Goal: Obtain resource: Download file/media

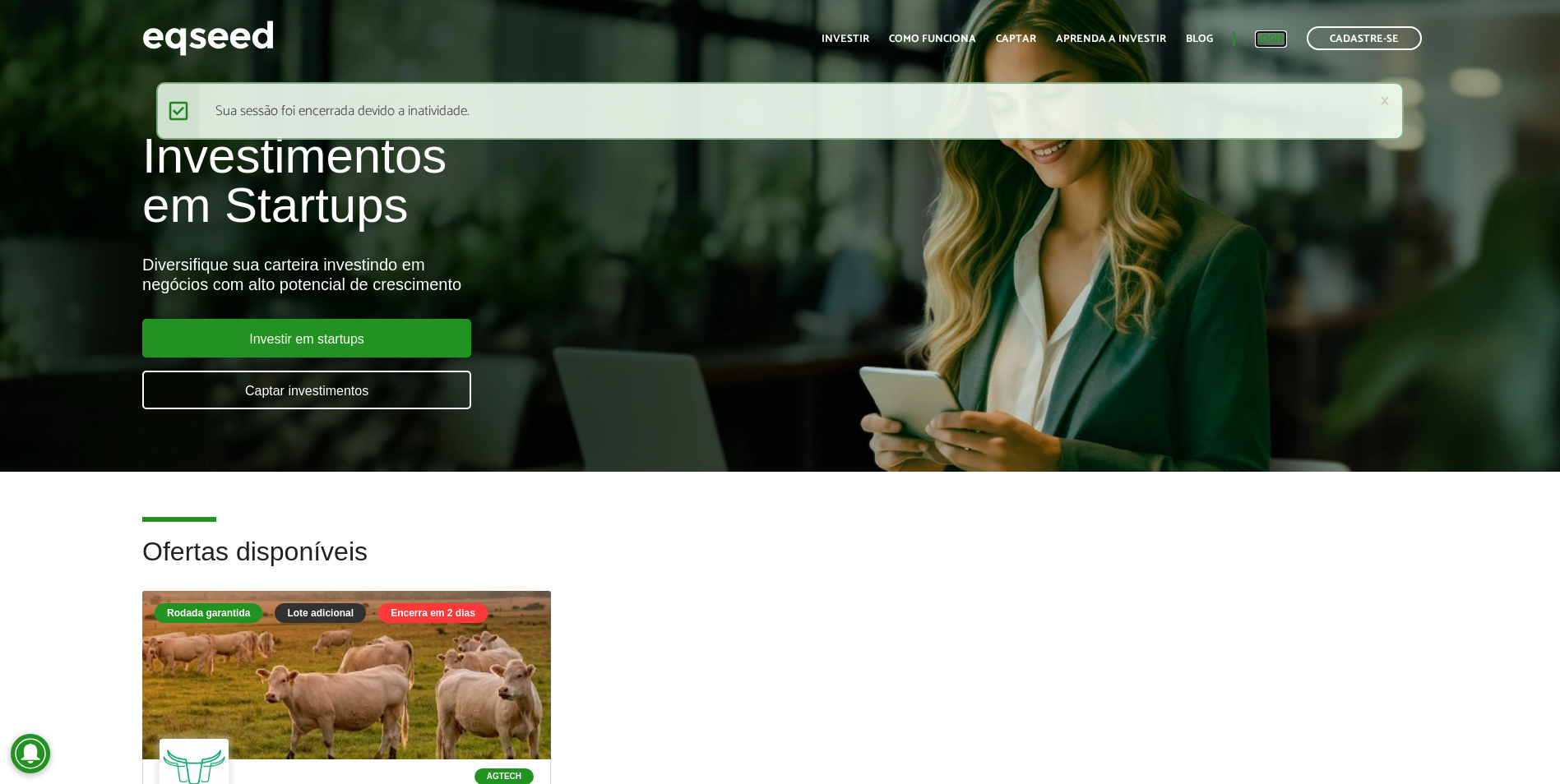
click at [1269, 36] on link "Login" at bounding box center [1271, 39] width 32 height 11
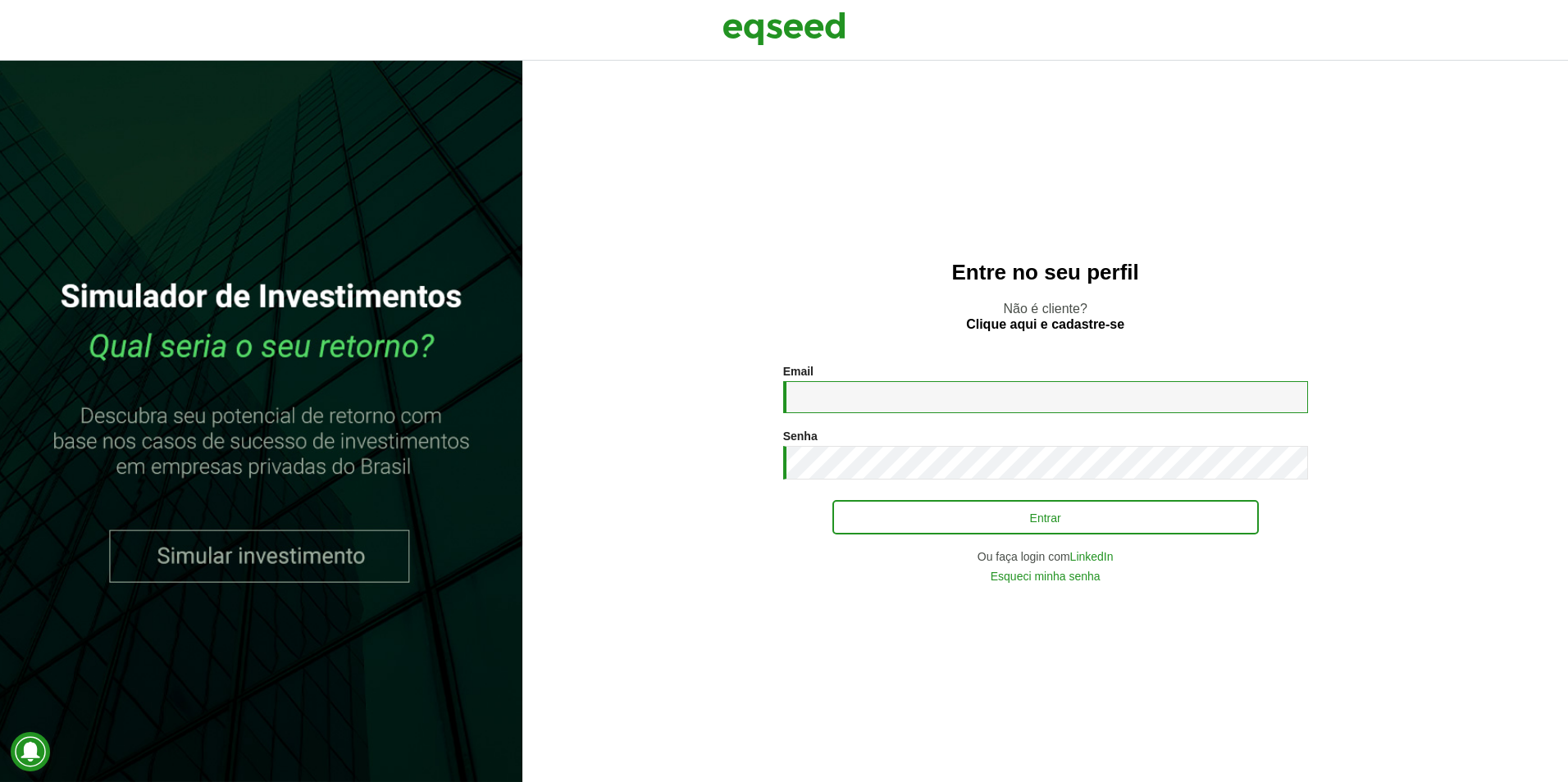
type input "**********"
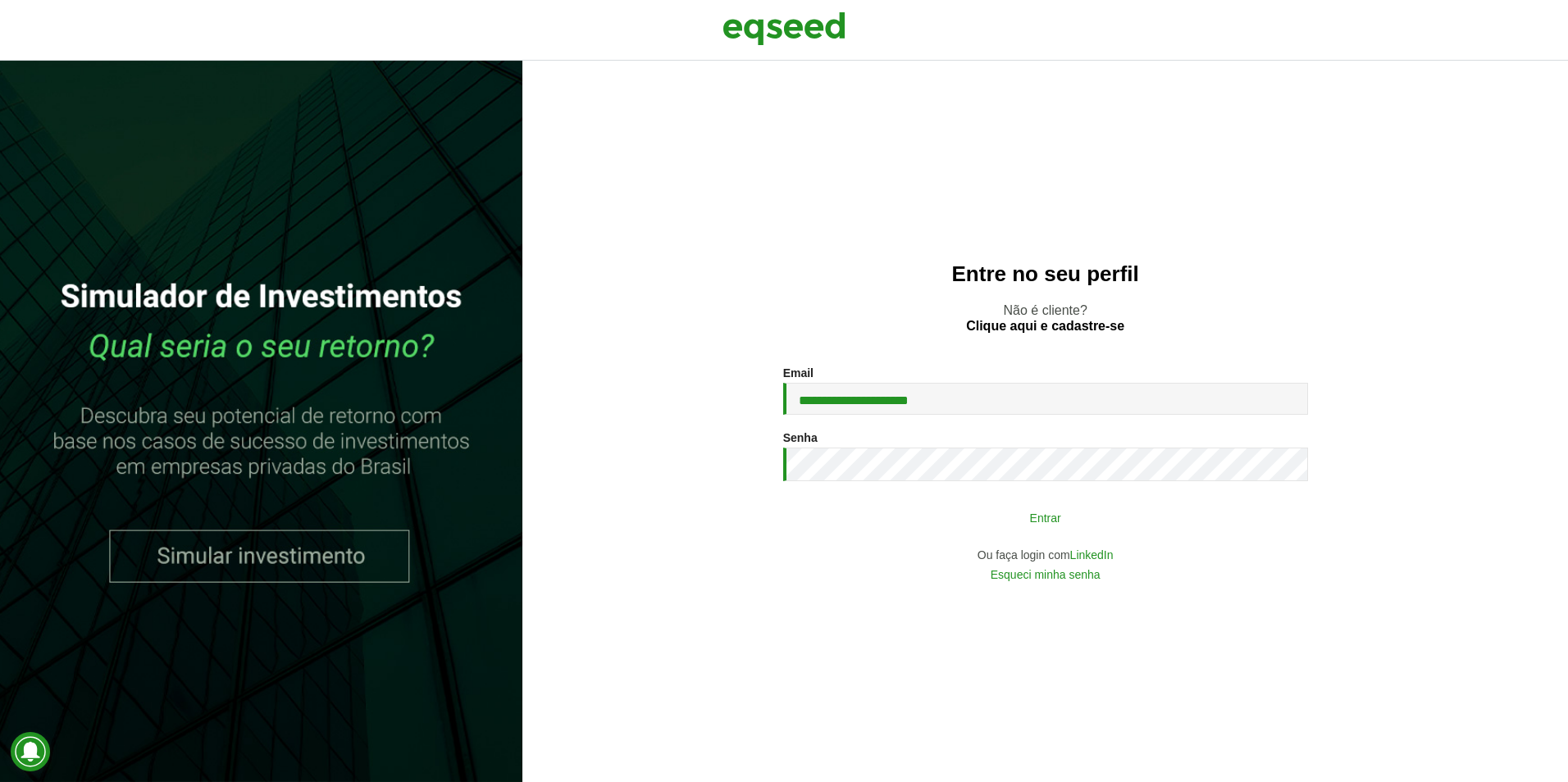
click at [1118, 531] on button "Entrar" at bounding box center [1046, 517] width 427 height 31
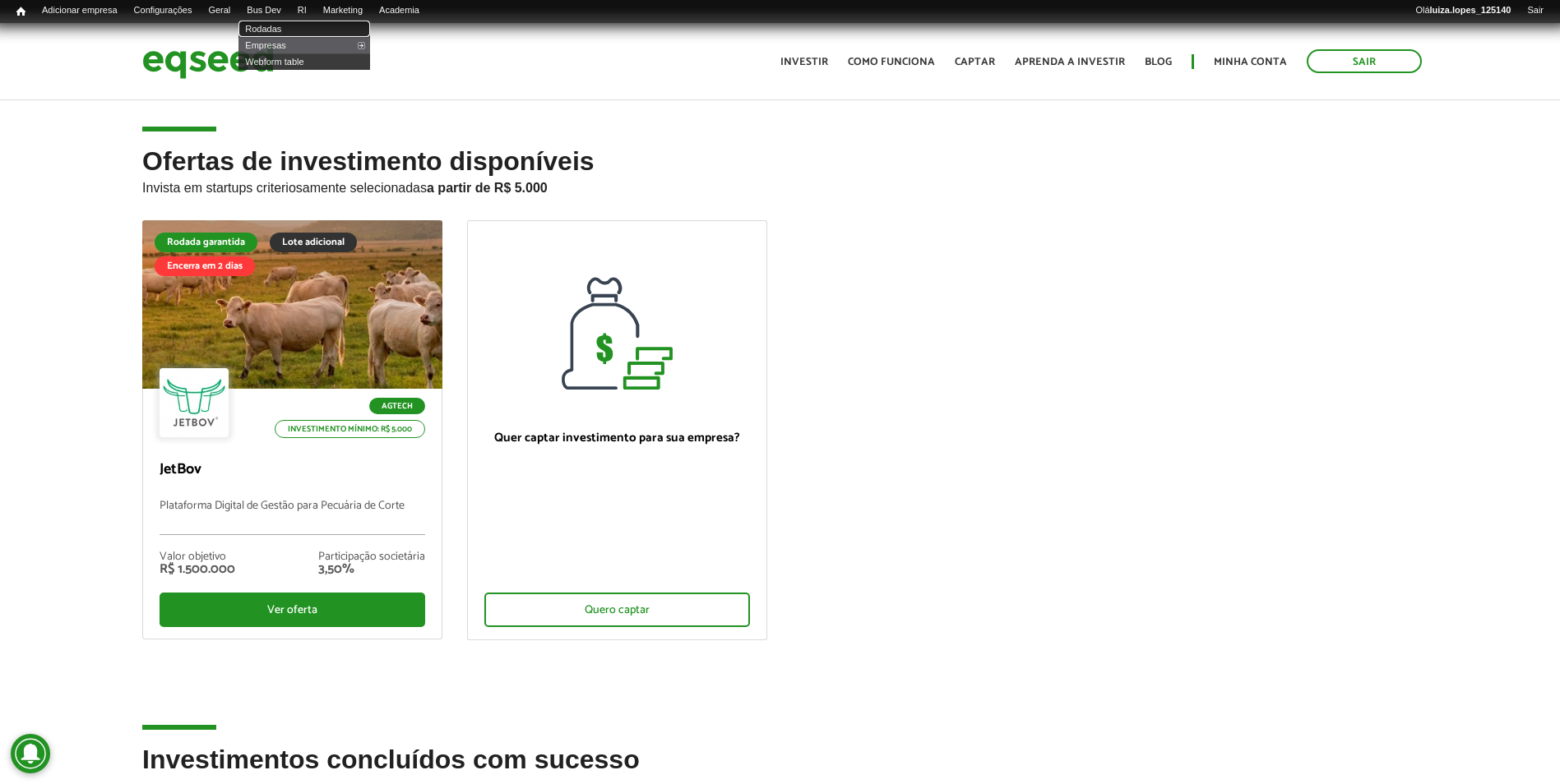
click at [281, 25] on link "Rodadas" at bounding box center [304, 28] width 132 height 16
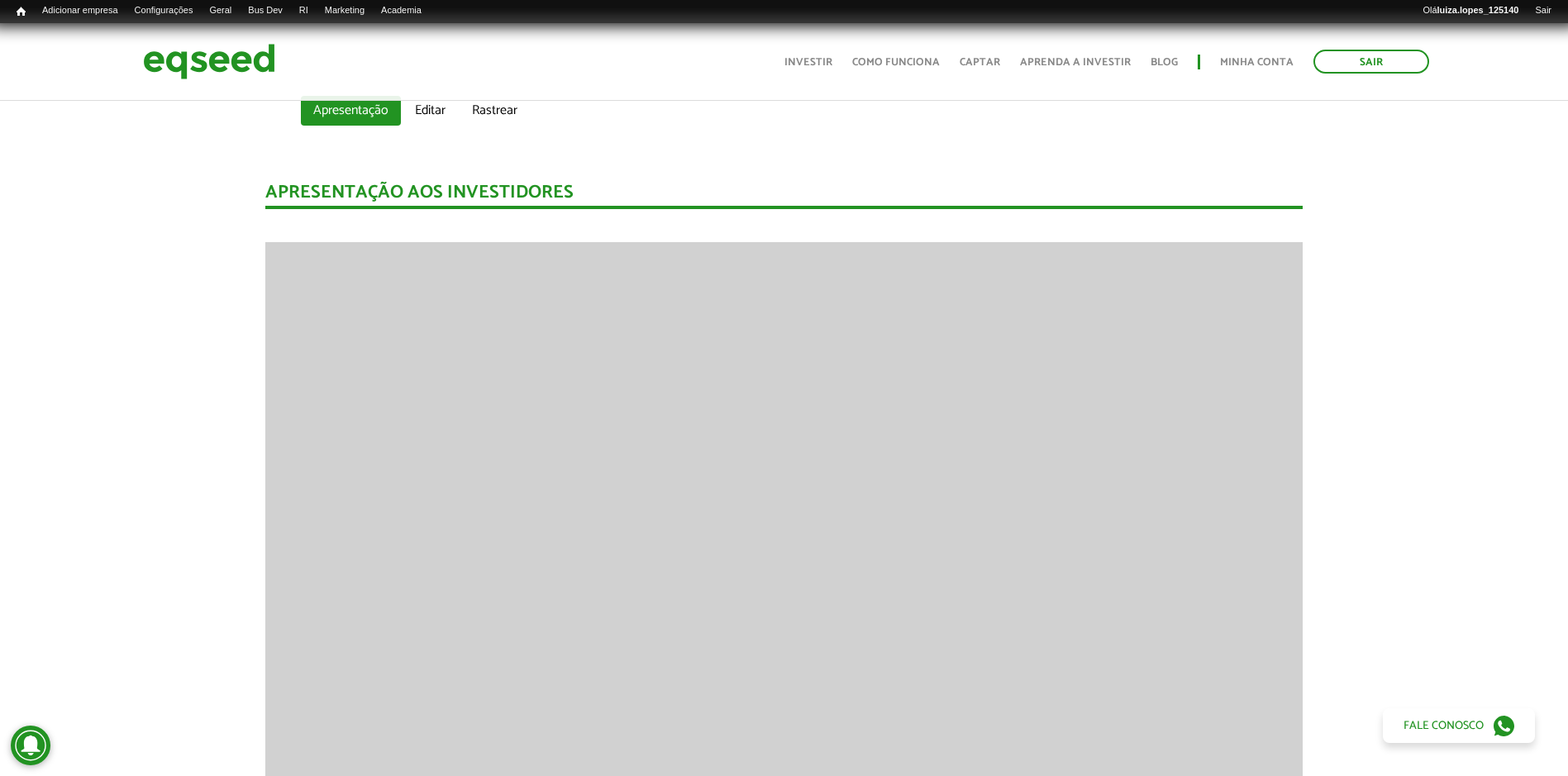
scroll to position [331, 0]
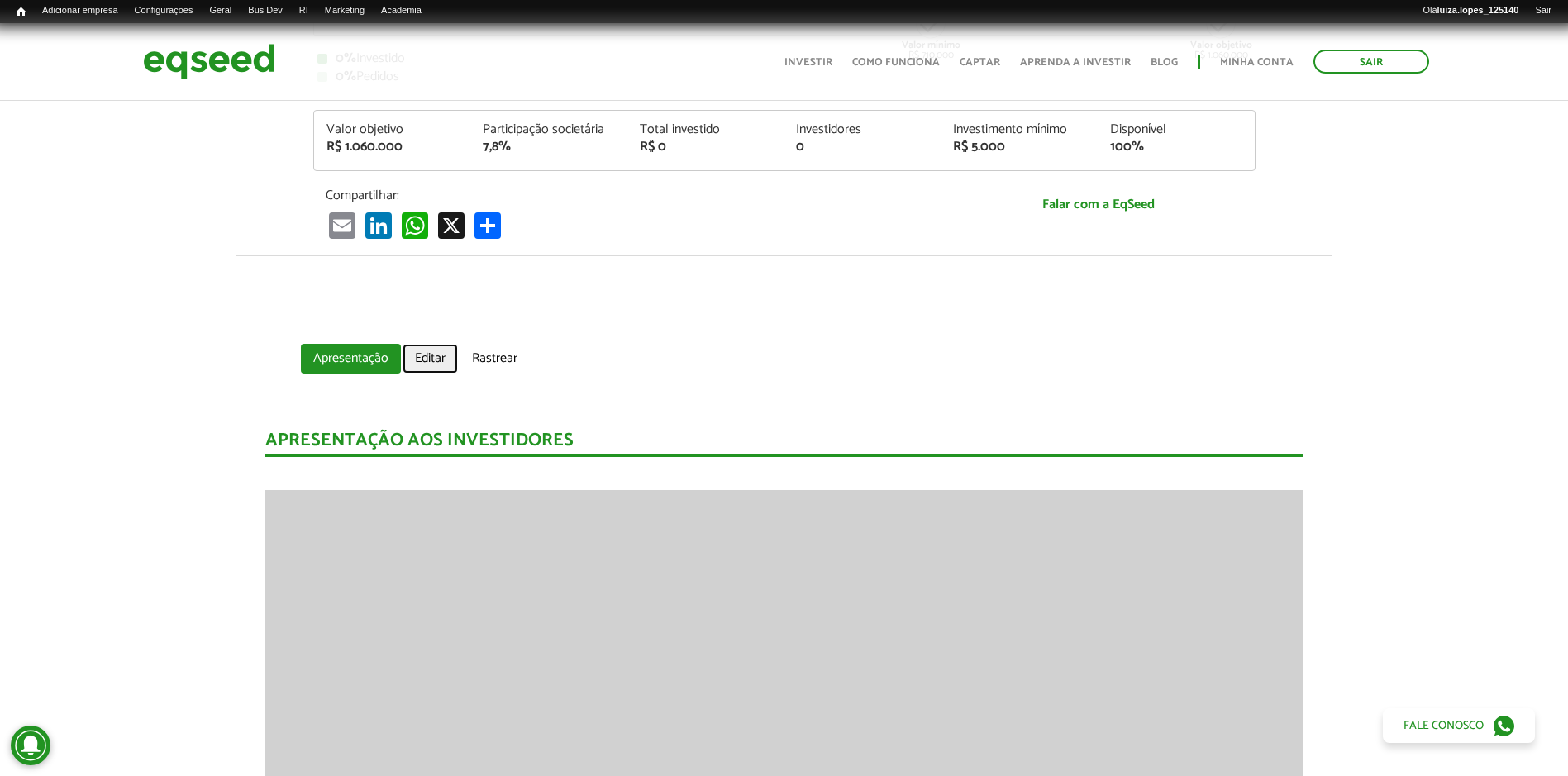
click at [428, 357] on link "Editar" at bounding box center [430, 358] width 55 height 30
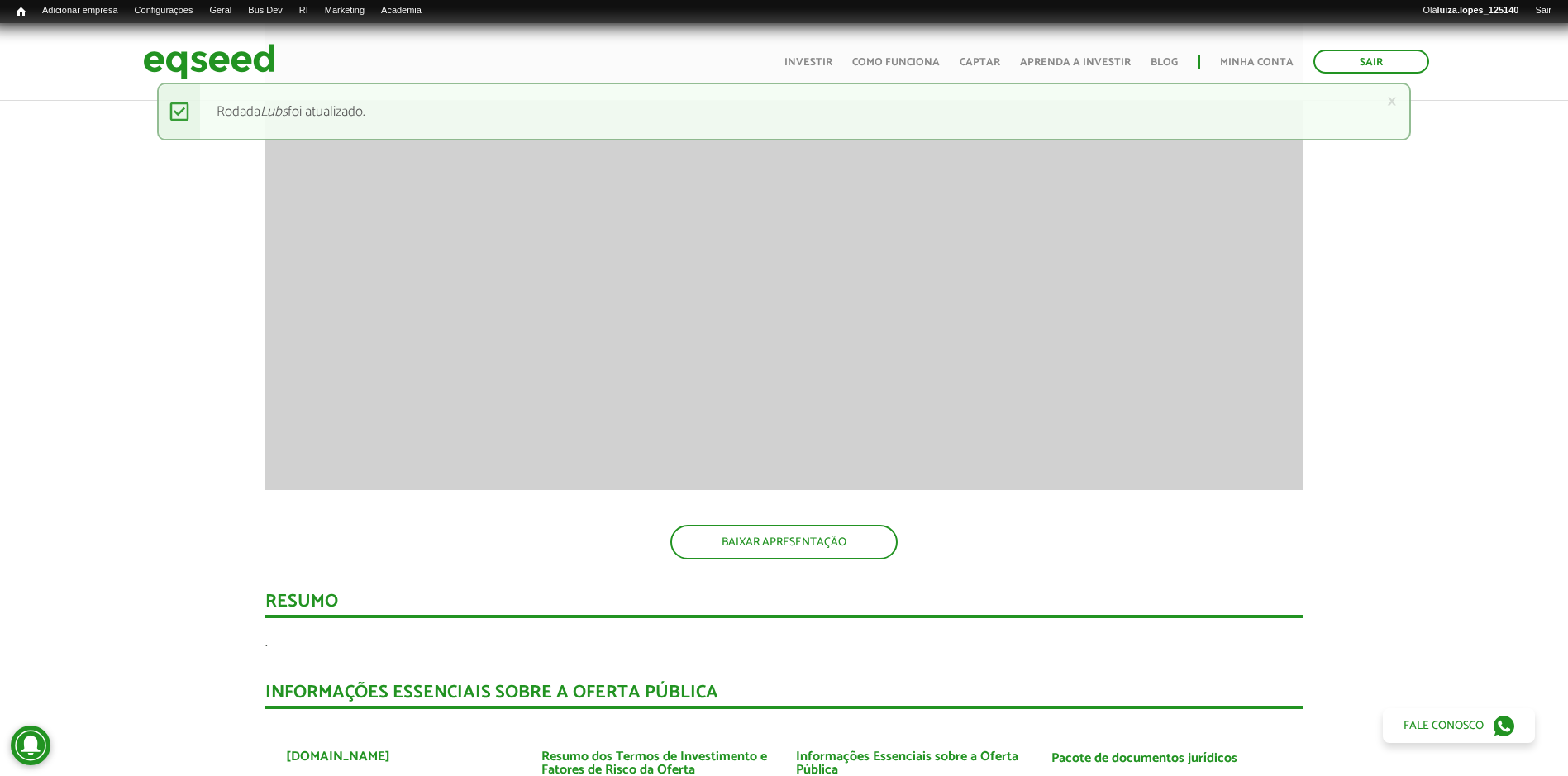
scroll to position [1239, 0]
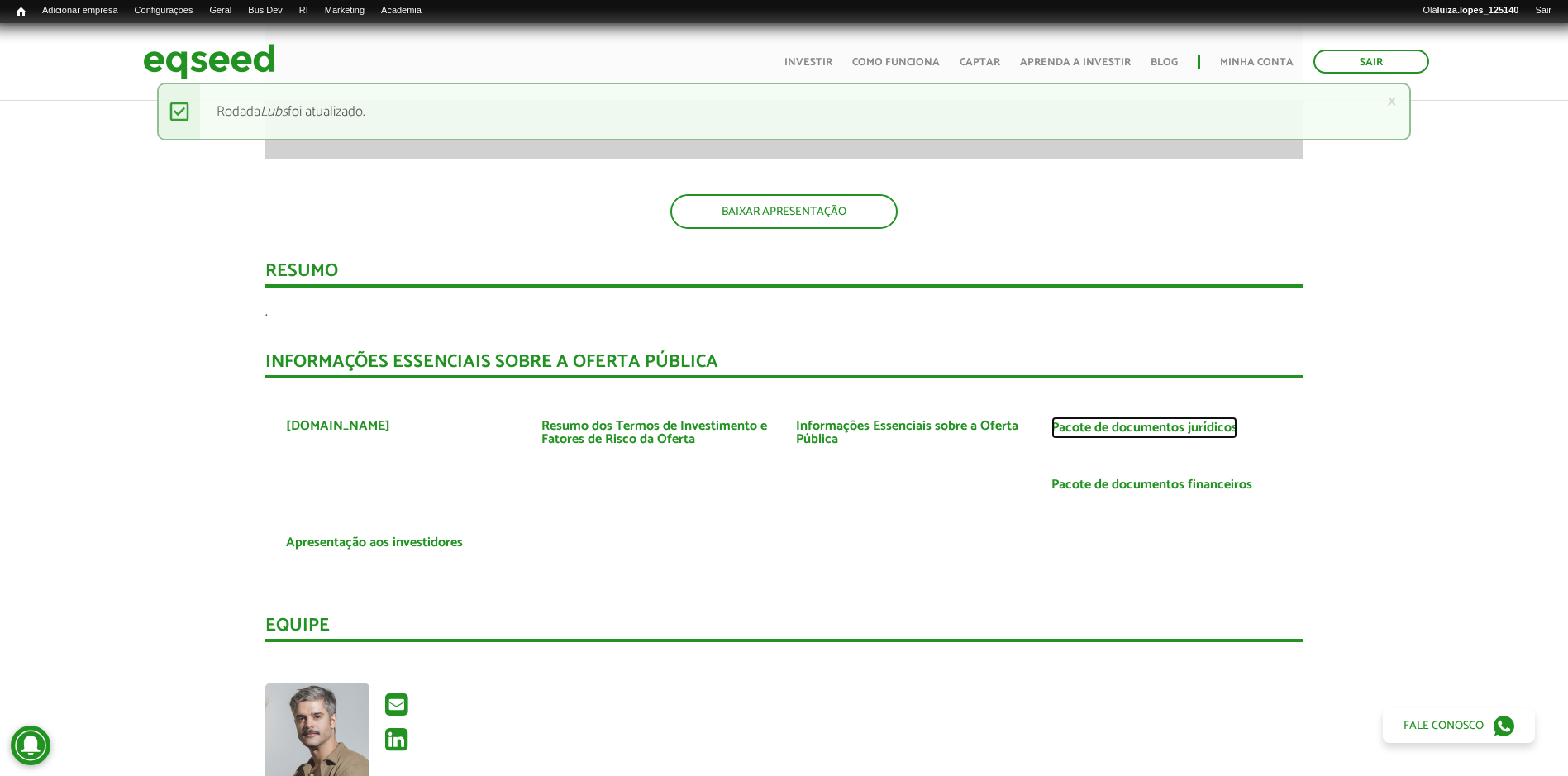
click at [1154, 422] on link "Pacote de documentos jurídicos" at bounding box center [1144, 428] width 186 height 14
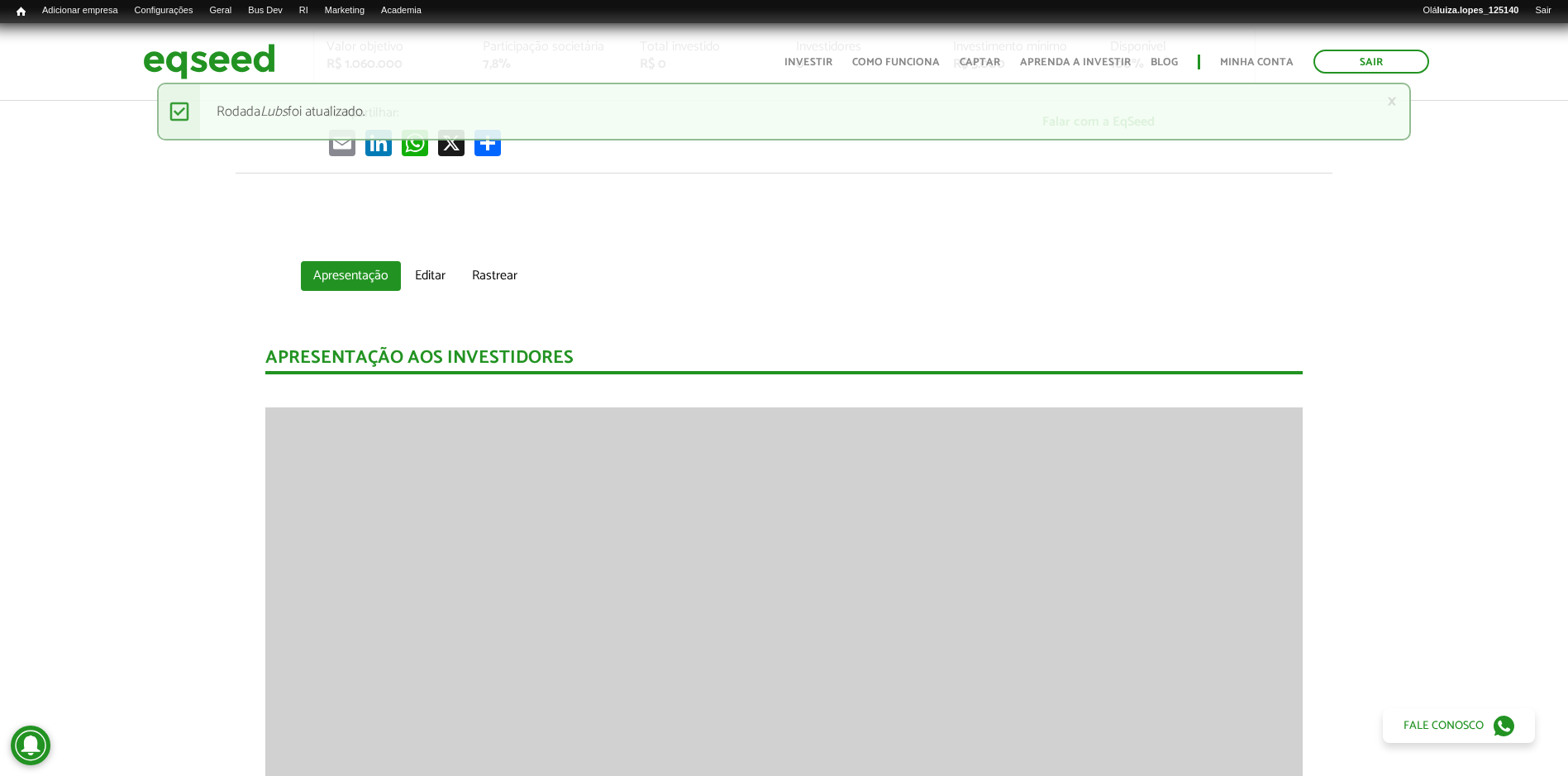
scroll to position [0, 0]
